Goal: Find specific page/section: Find specific page/section

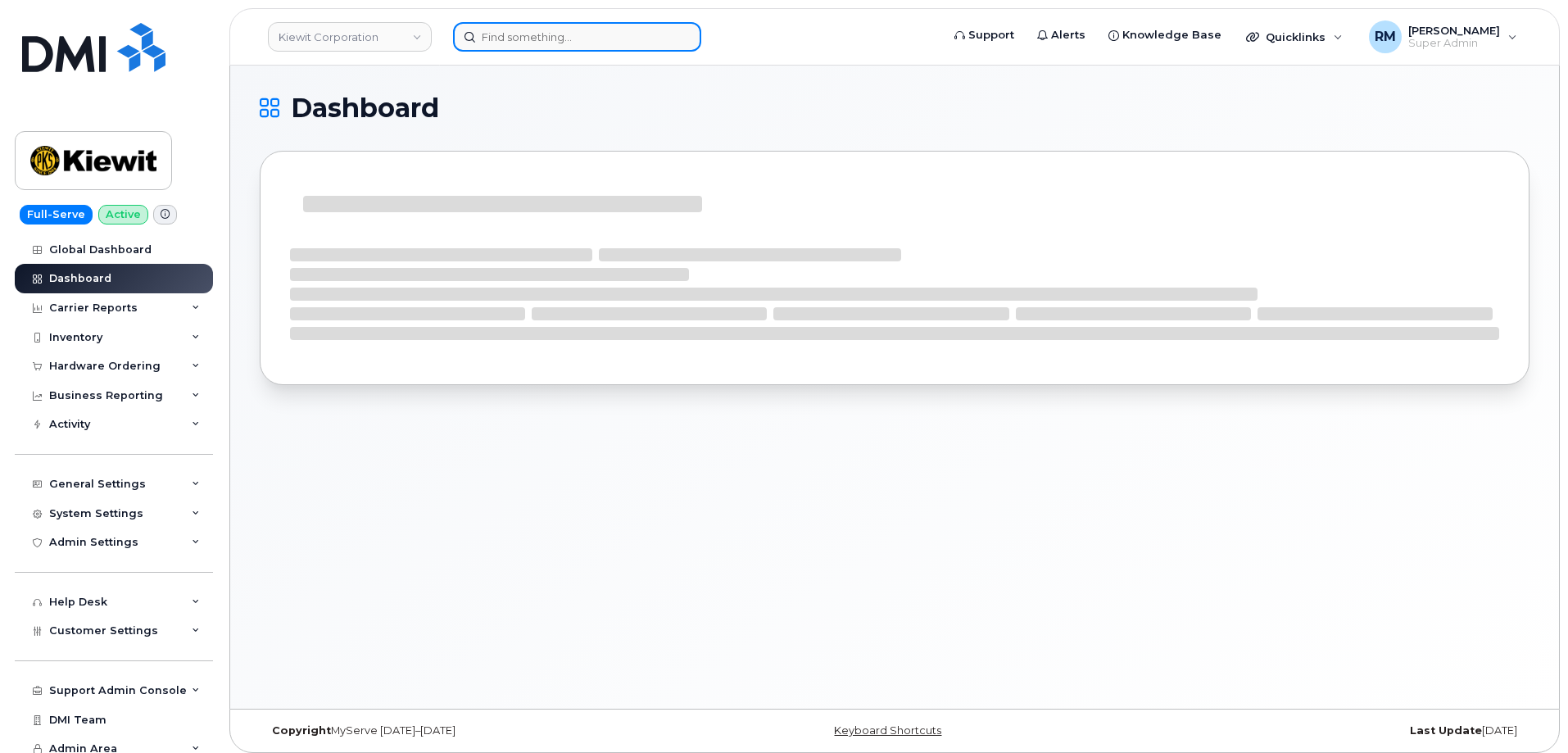
click at [545, 36] on input at bounding box center [577, 36] width 249 height 29
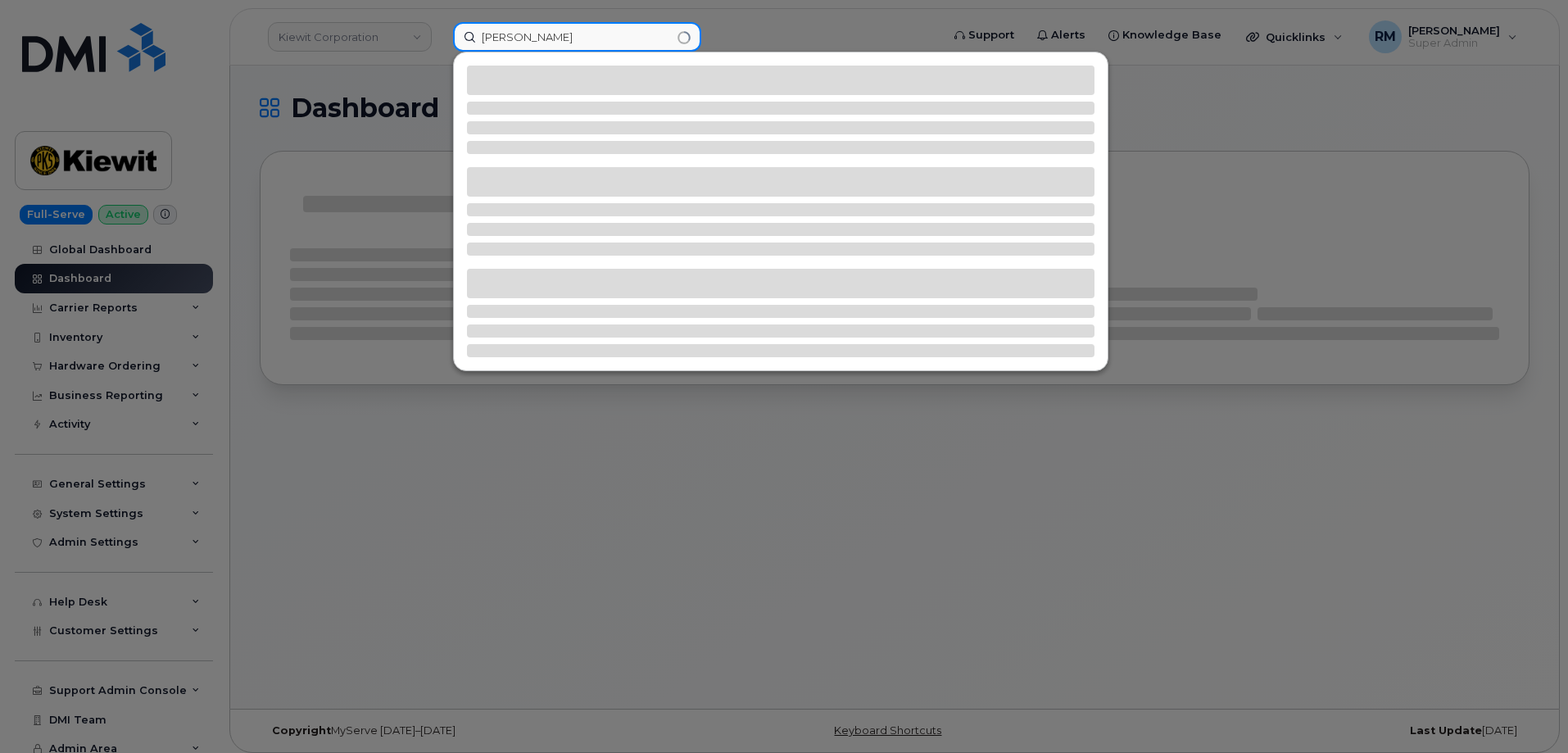
type input "joey thompson"
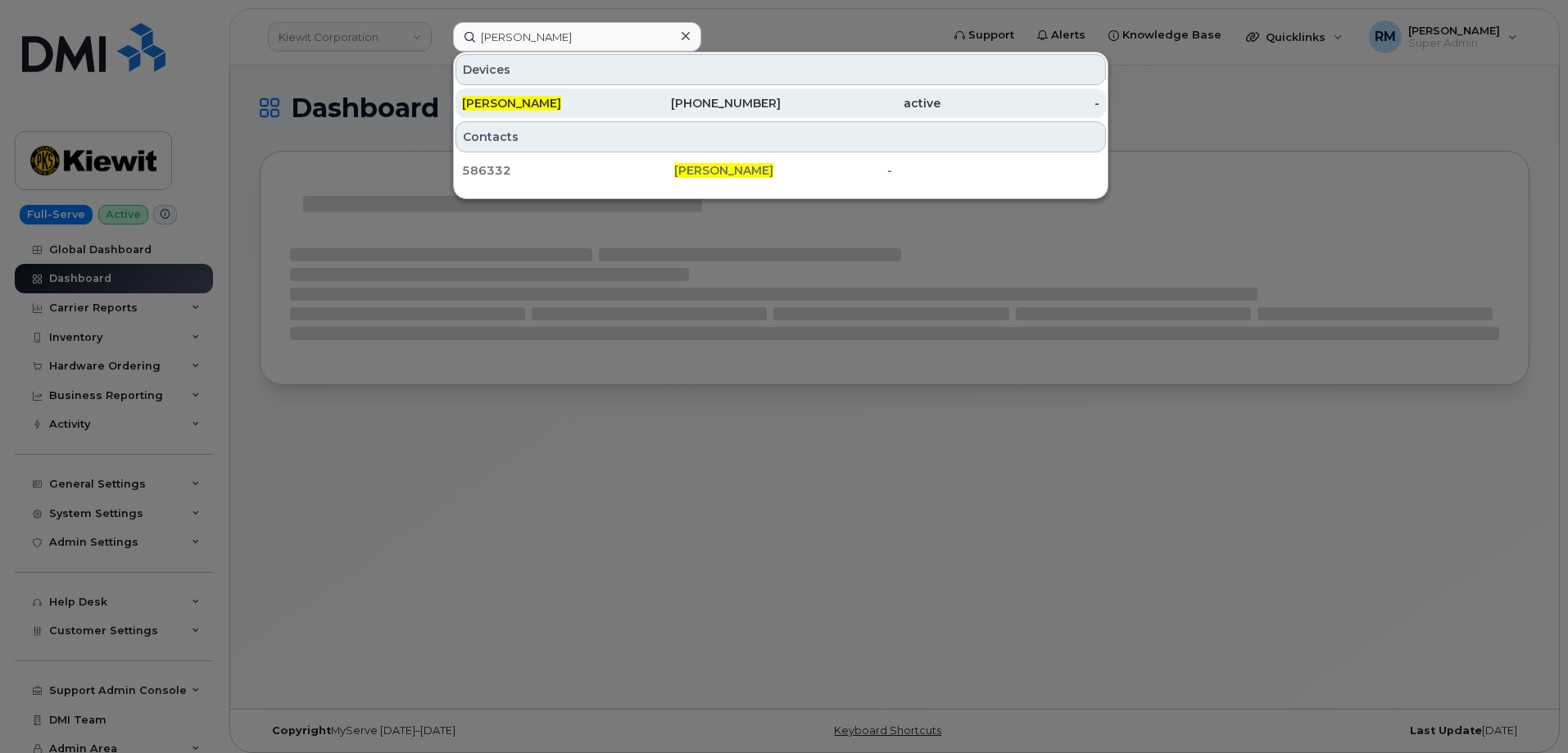
click at [540, 103] on span "[PERSON_NAME]" at bounding box center [512, 103] width 99 height 15
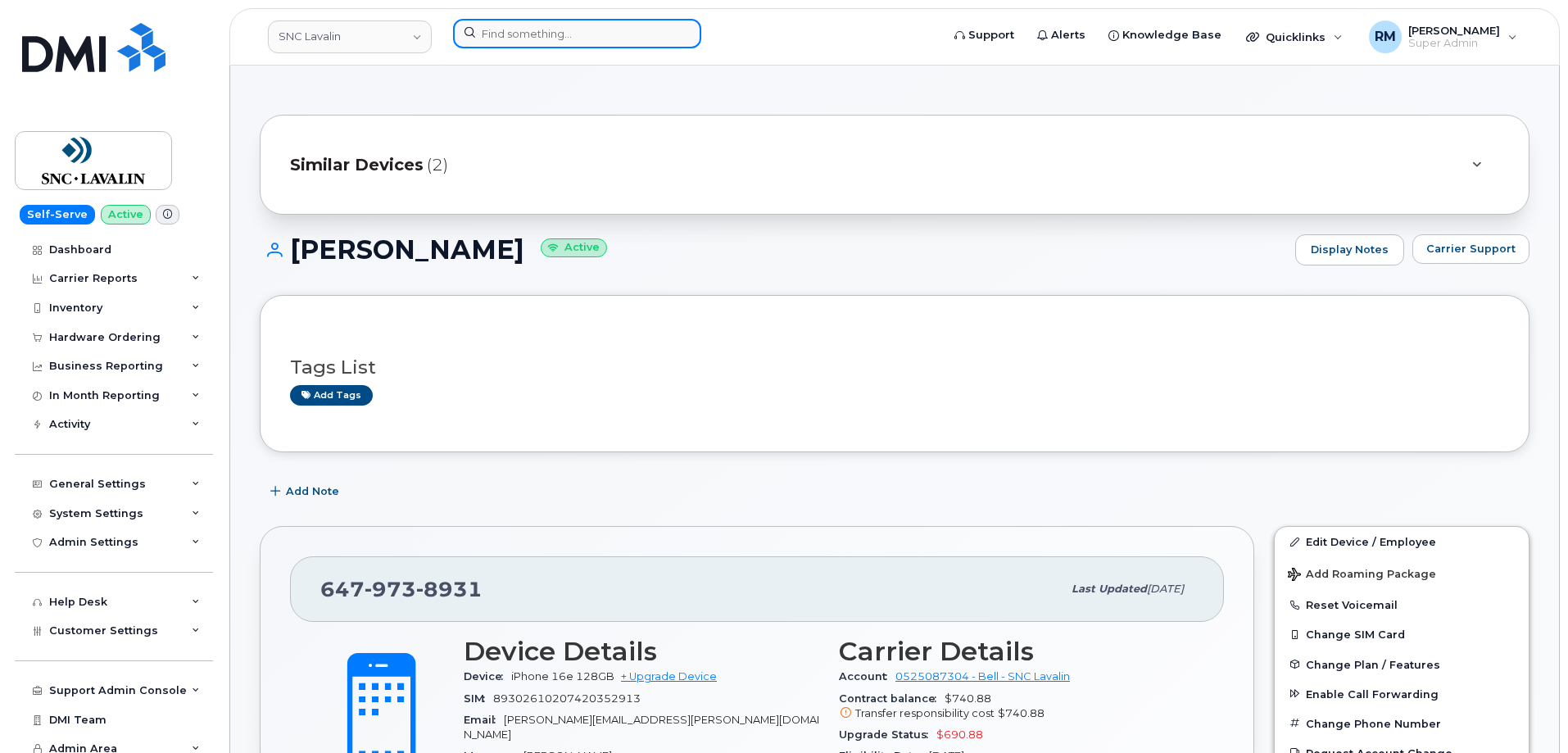
click at [565, 43] on input at bounding box center [577, 34] width 249 height 29
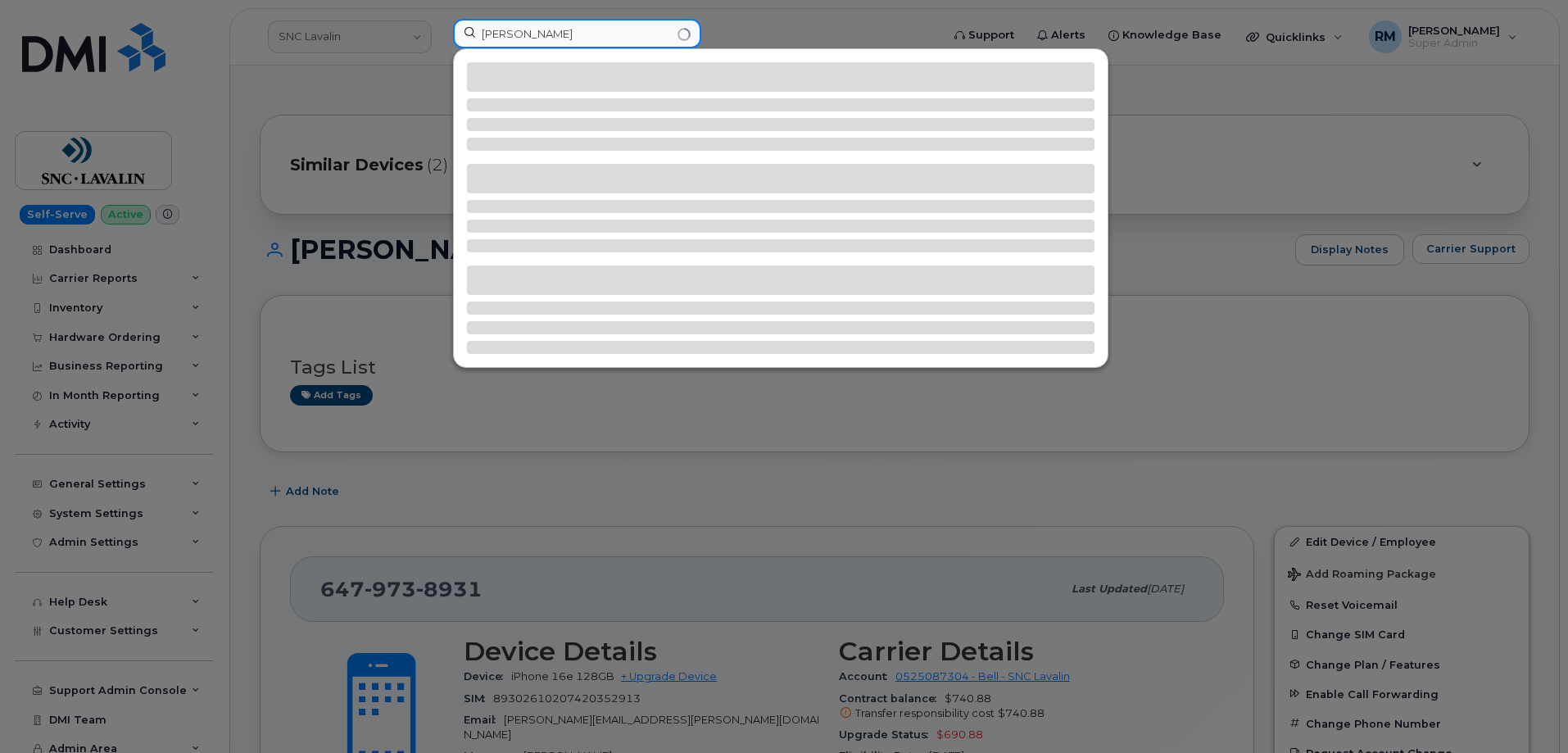
type input "joseph thompson"
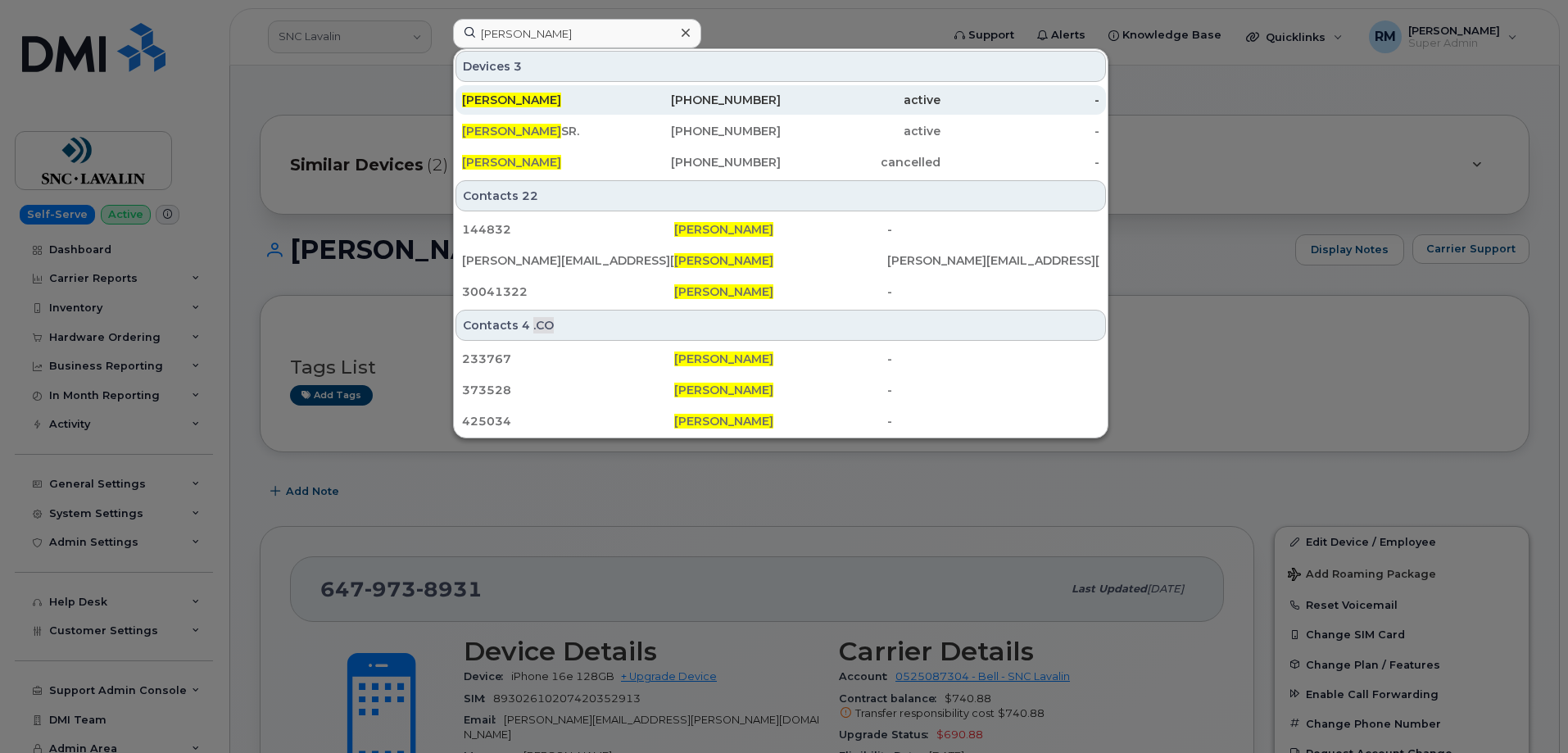
click at [549, 101] on span "JOSEPH THOMPSON" at bounding box center [512, 100] width 99 height 15
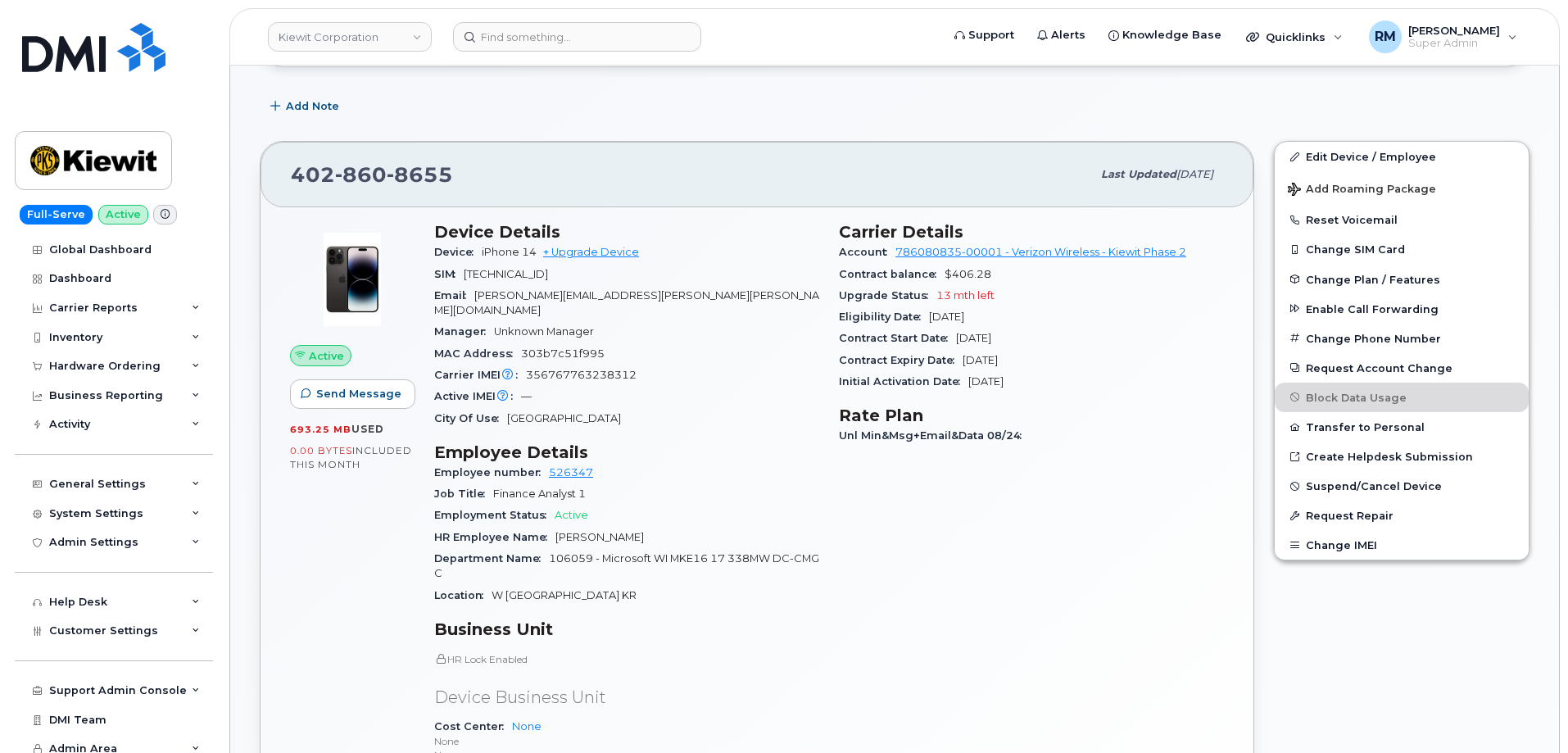
scroll to position [328, 0]
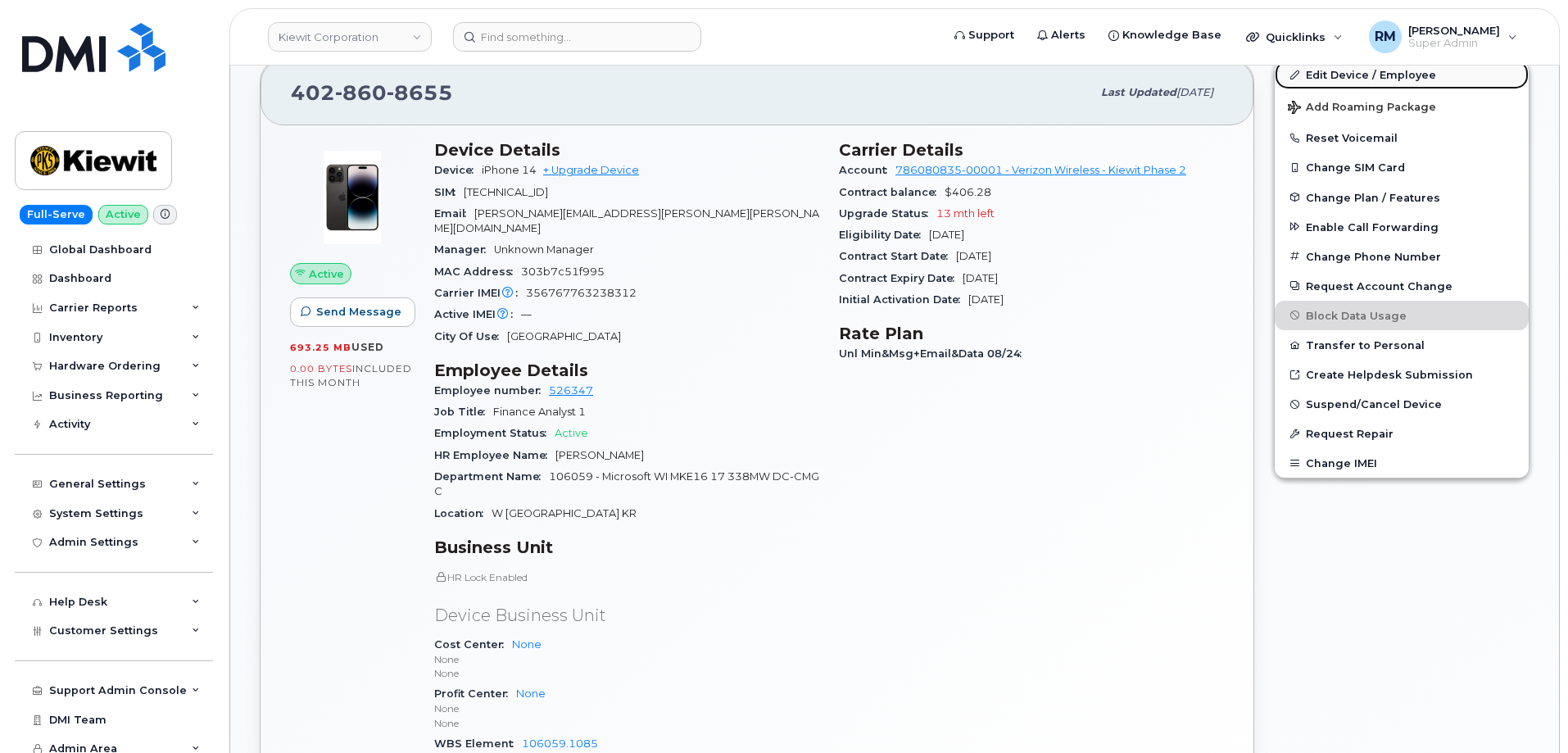
click at [1366, 76] on link "Edit Device / Employee" at bounding box center [1401, 75] width 254 height 29
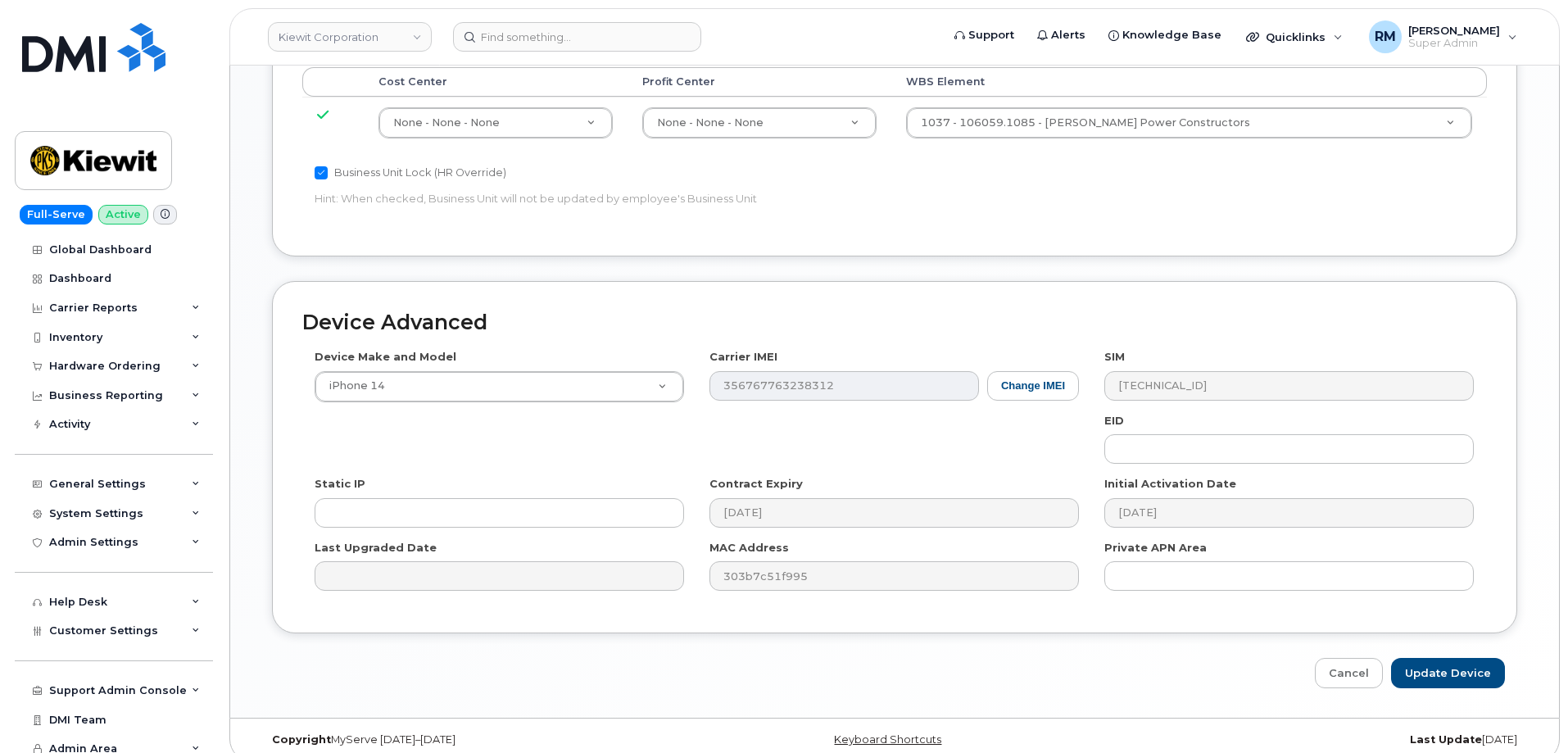
scroll to position [931, 0]
click at [1350, 657] on link "Cancel" at bounding box center [1349, 672] width 68 height 30
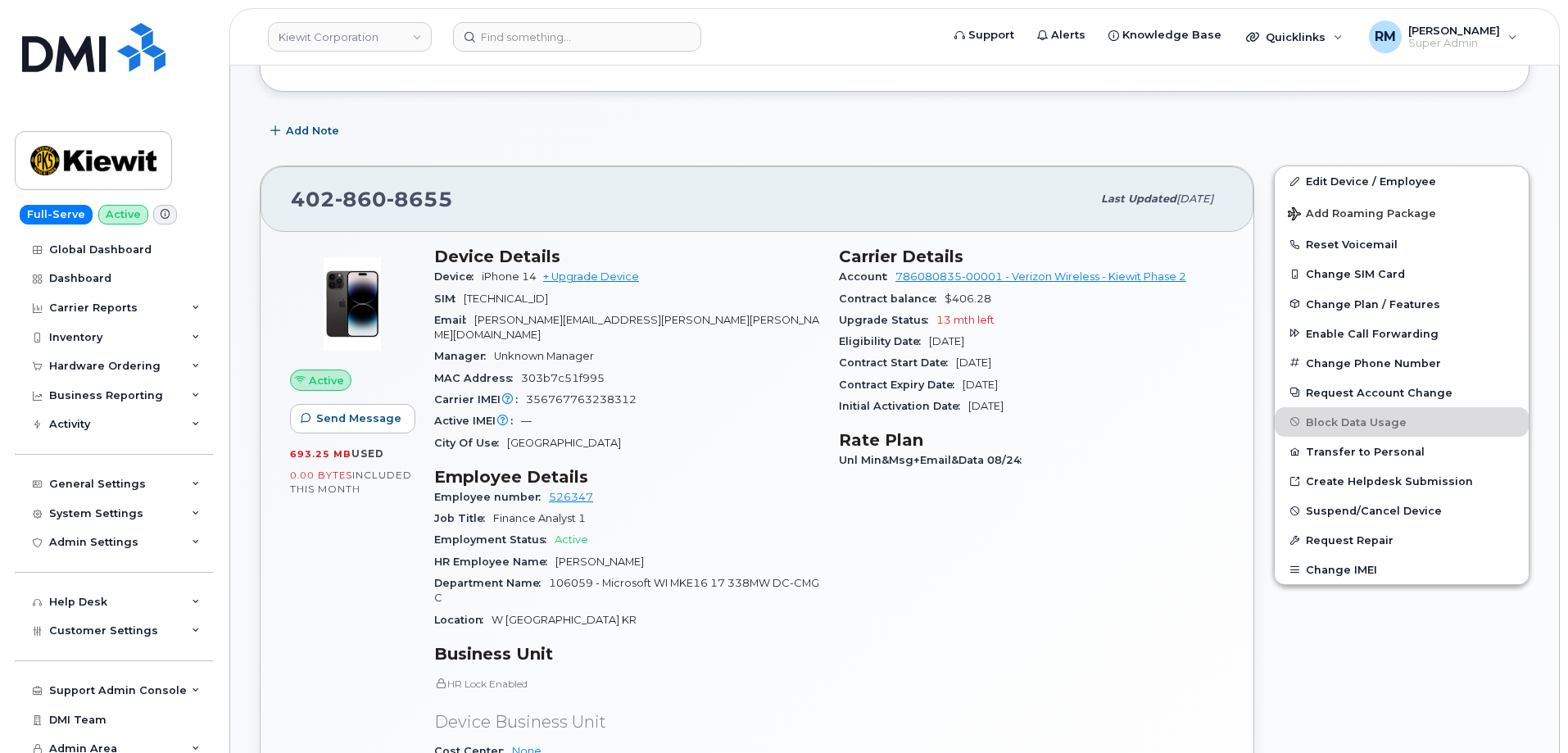
scroll to position [246, 0]
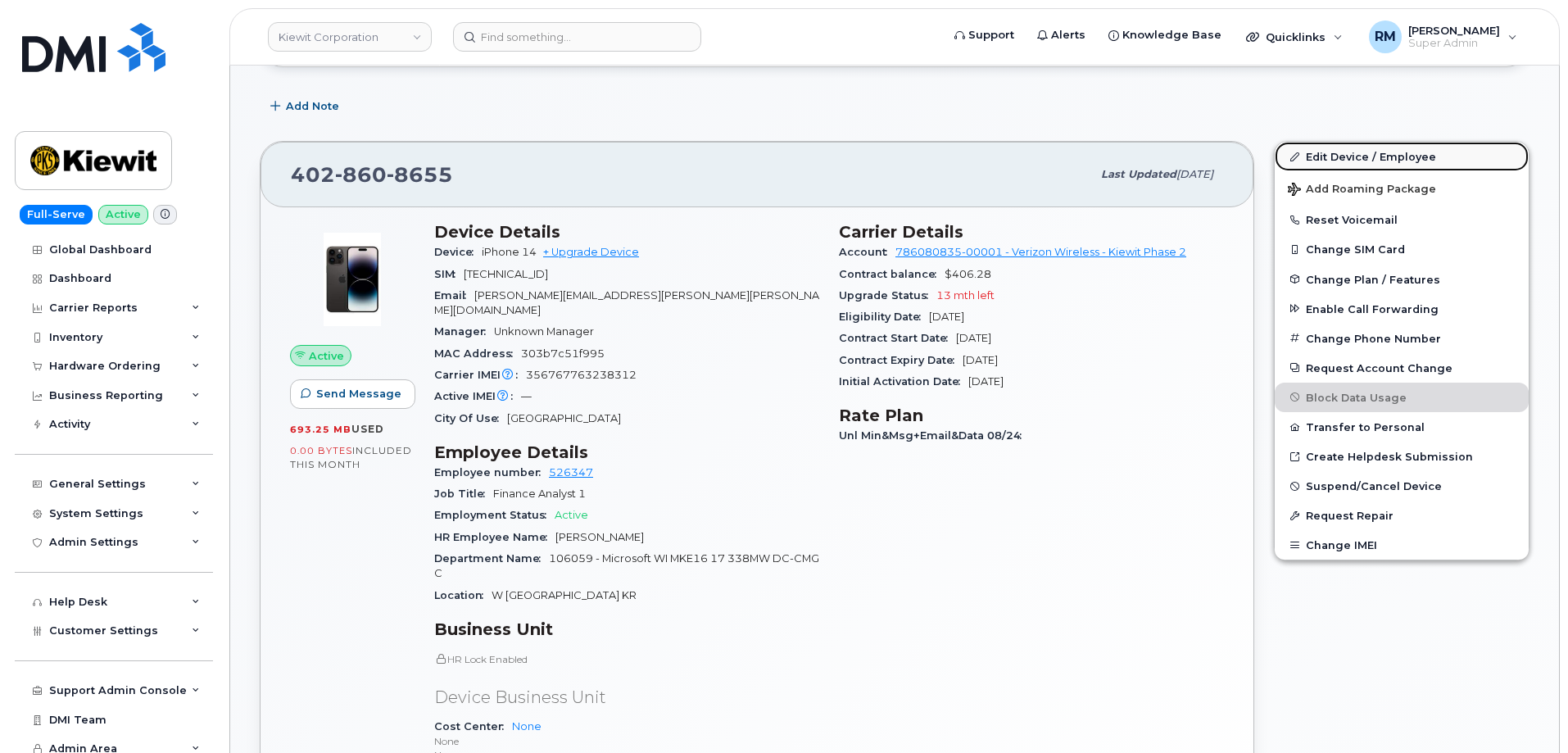
click at [1363, 155] on link "Edit Device / Employee" at bounding box center [1401, 157] width 254 height 29
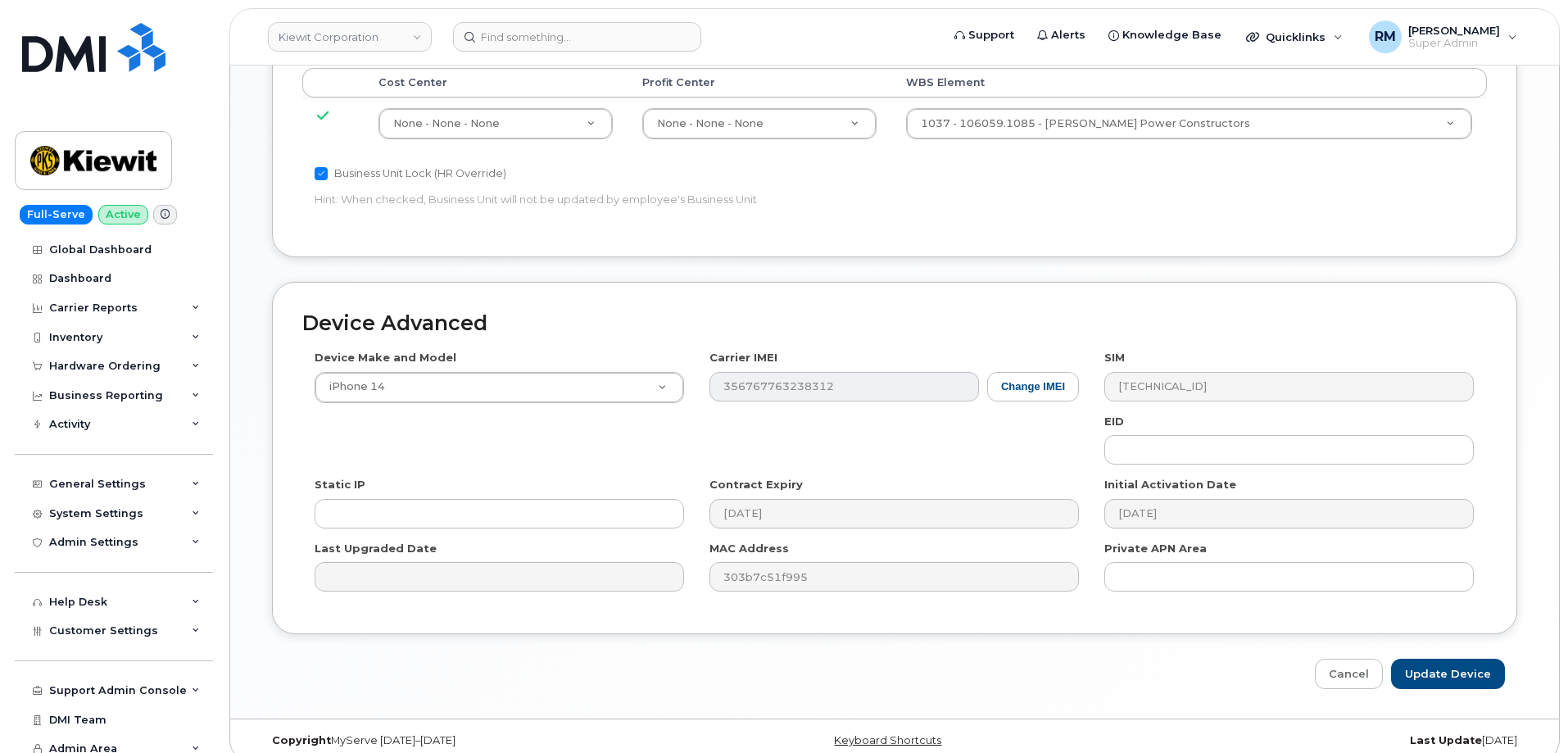
scroll to position [931, 0]
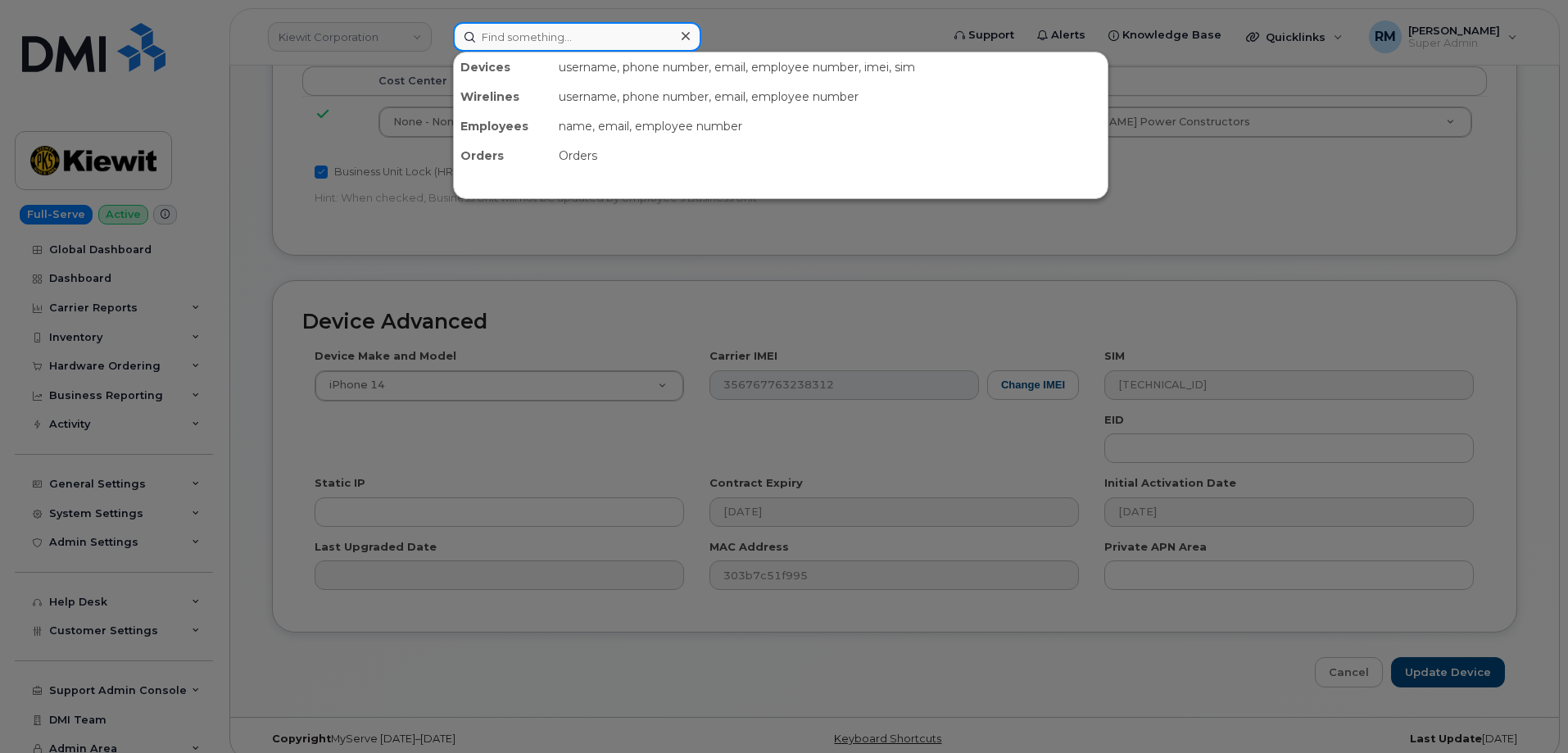
click at [482, 40] on input at bounding box center [577, 36] width 249 height 29
paste input "626-771-6552"
type input "626-771-6552"
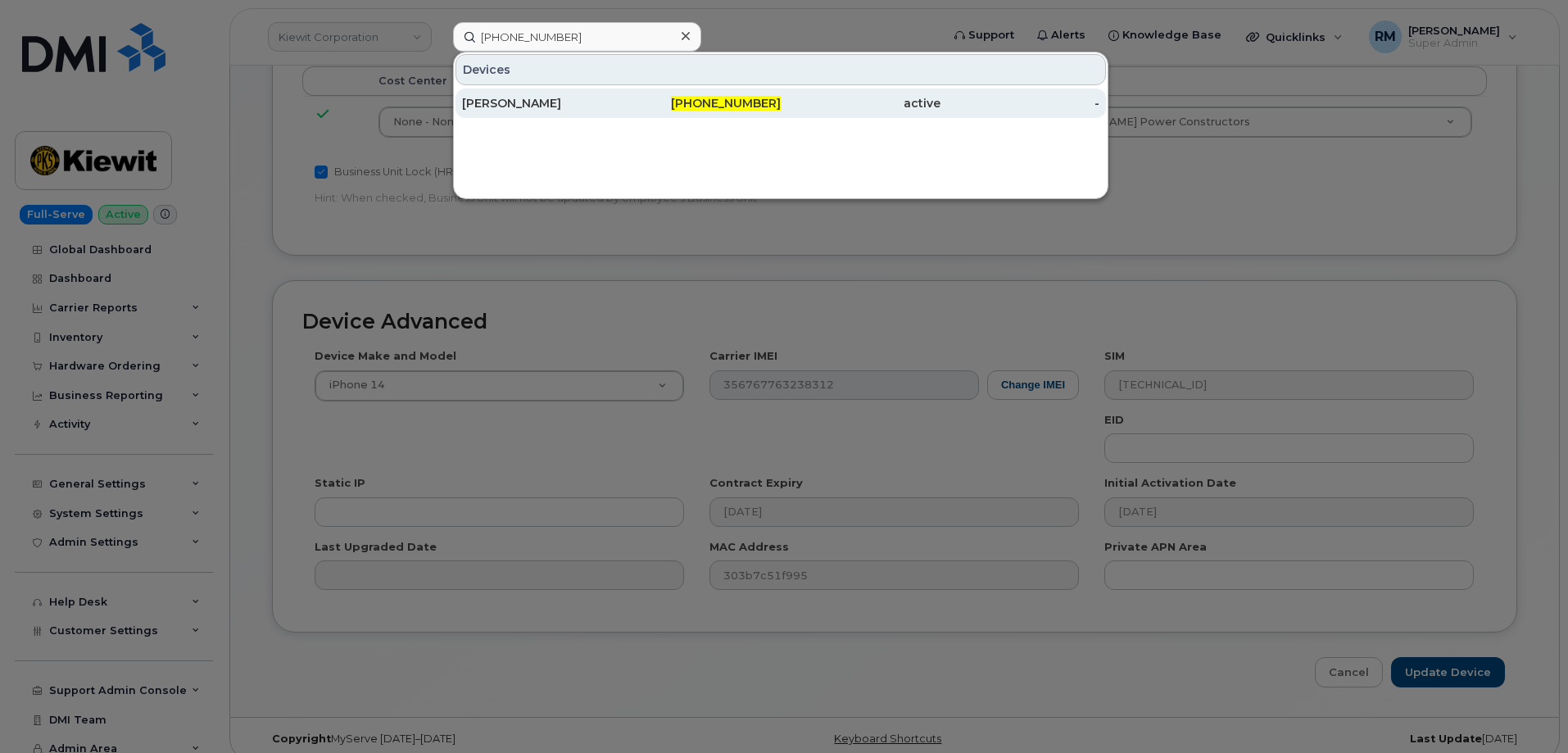
click at [528, 107] on div "[PERSON_NAME]" at bounding box center [542, 103] width 159 height 16
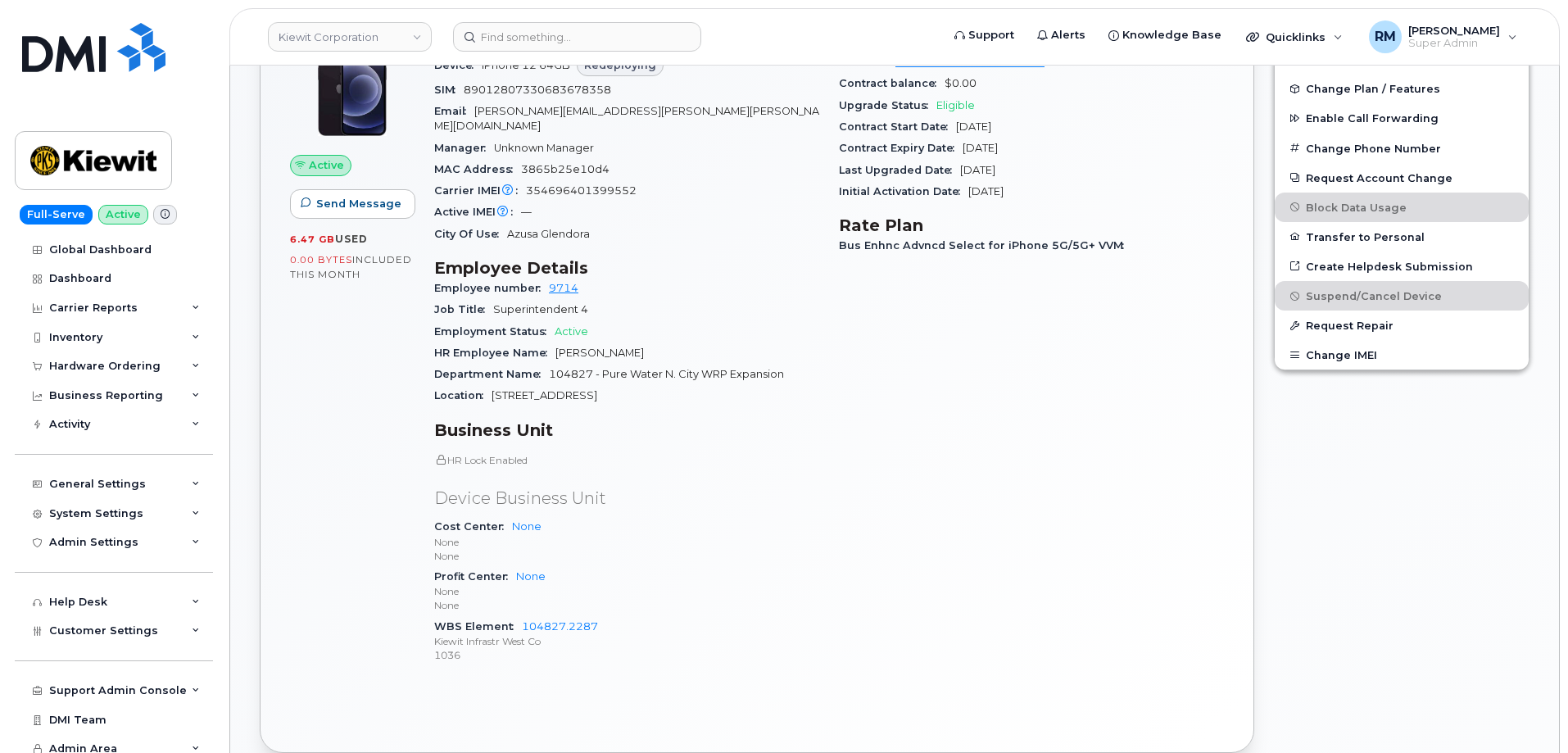
scroll to position [492, 0]
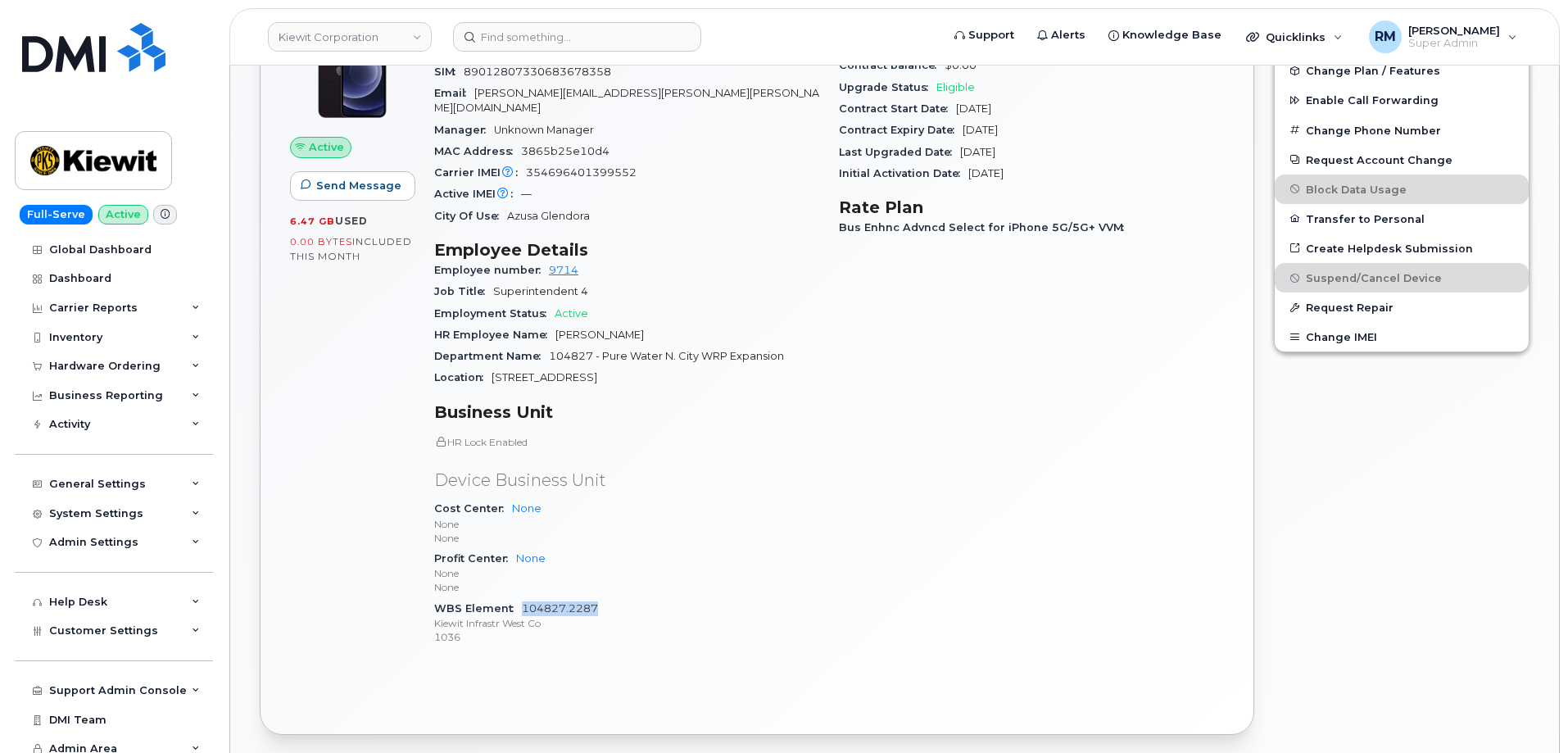
drag, startPoint x: 613, startPoint y: 594, endPoint x: 523, endPoint y: 591, distance: 90.0
click at [523, 598] on div "WBS Element 104827.2287 [PERSON_NAME] Infrastr West Co 1036" at bounding box center [626, 623] width 385 height 50
copy link "104827.2287"
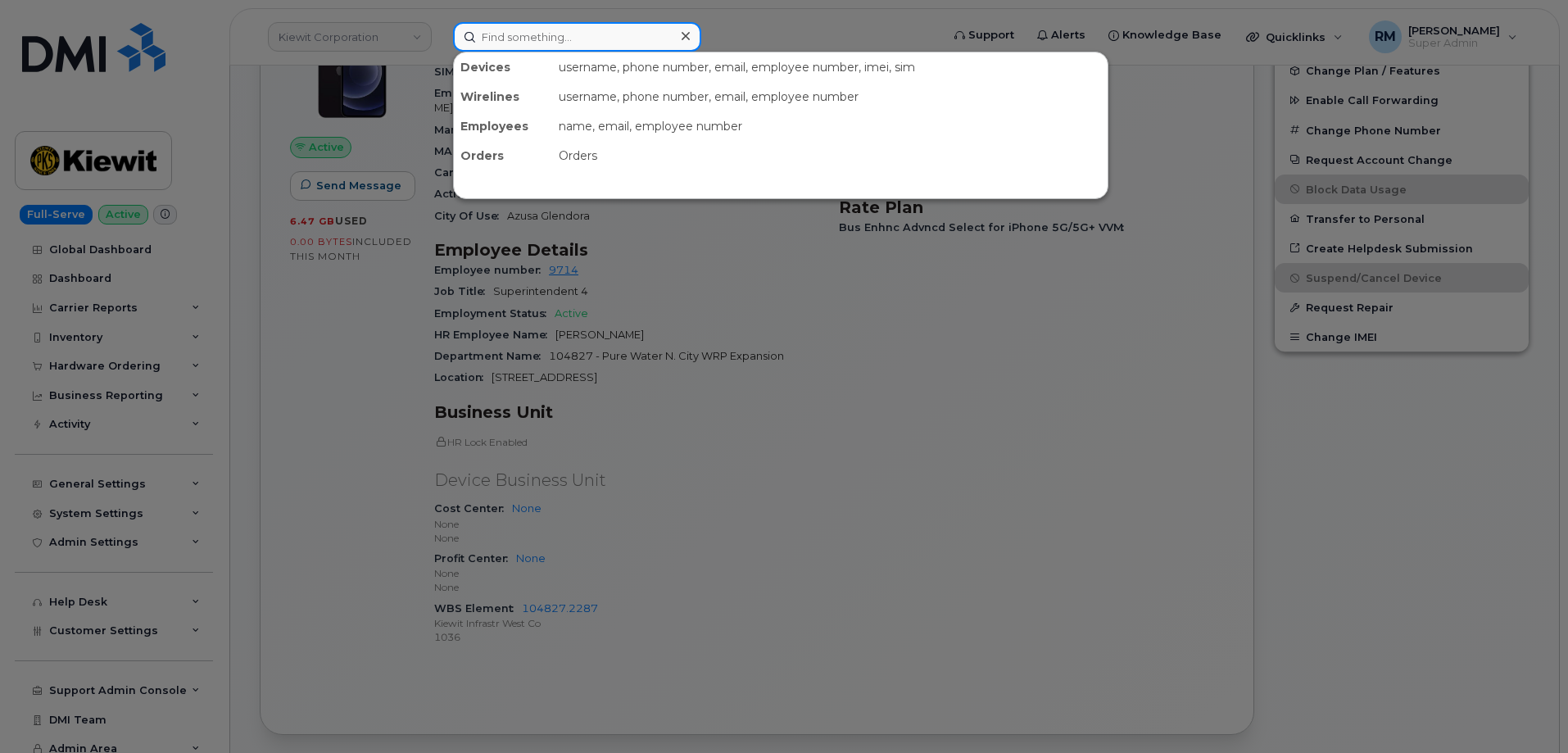
click at [527, 36] on input at bounding box center [577, 36] width 249 height 29
paste input "6783082430"
type input "6783082430"
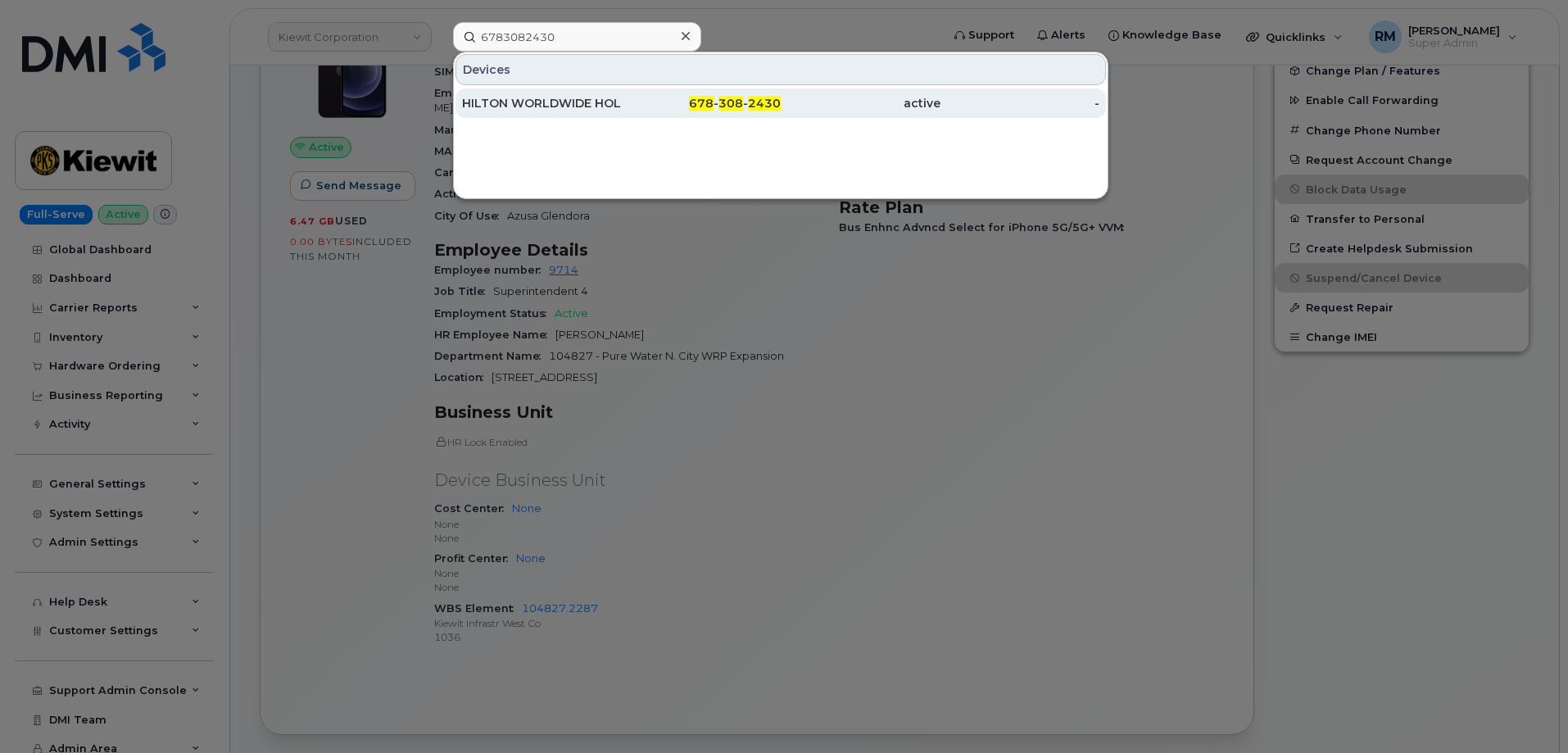
click at [547, 104] on div "HILTON WORLDWIDE HOLDINGS INC." at bounding box center [542, 103] width 159 height 16
